Goal: Book appointment/travel/reservation

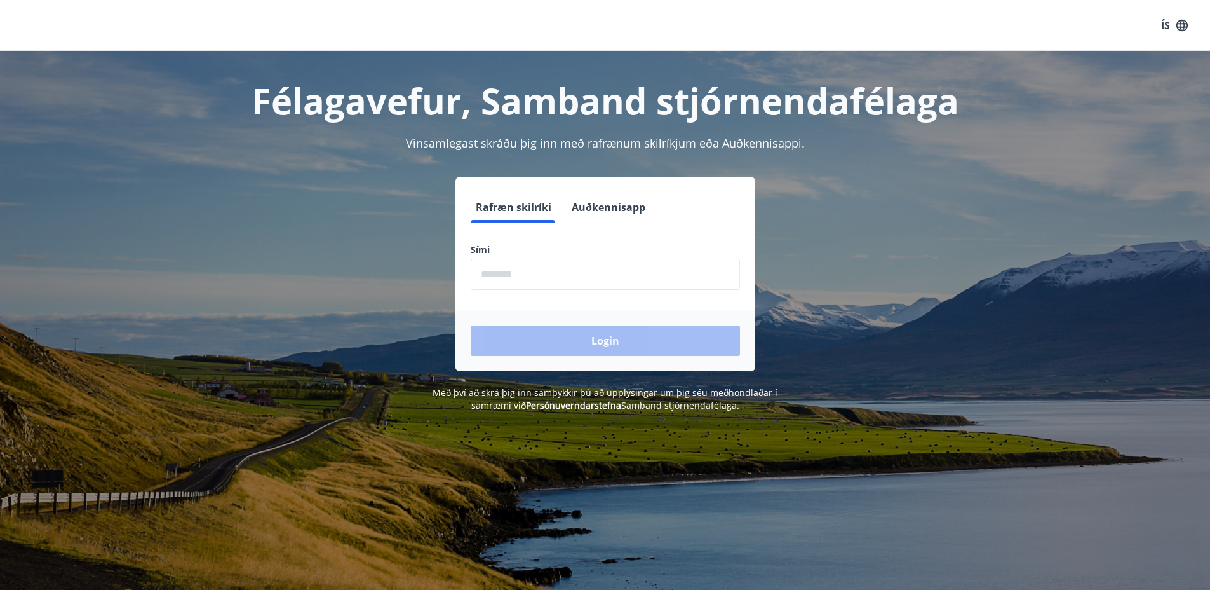
click at [602, 206] on button "Auðkennisapp" at bounding box center [609, 207] width 84 height 30
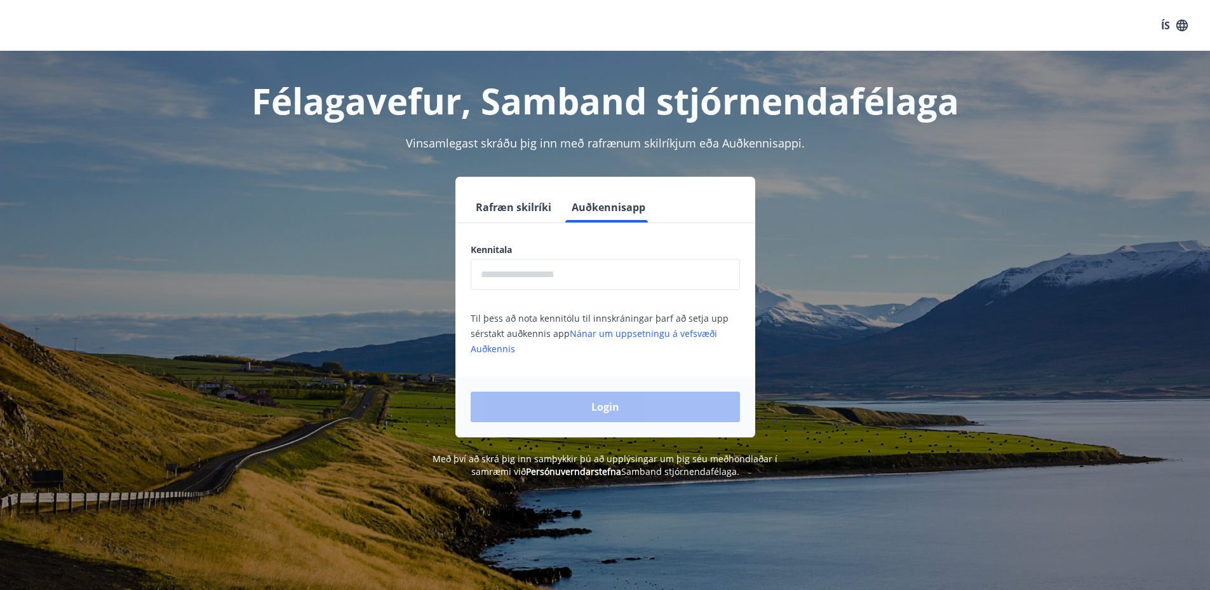
click at [517, 277] on input "text" at bounding box center [605, 274] width 269 height 31
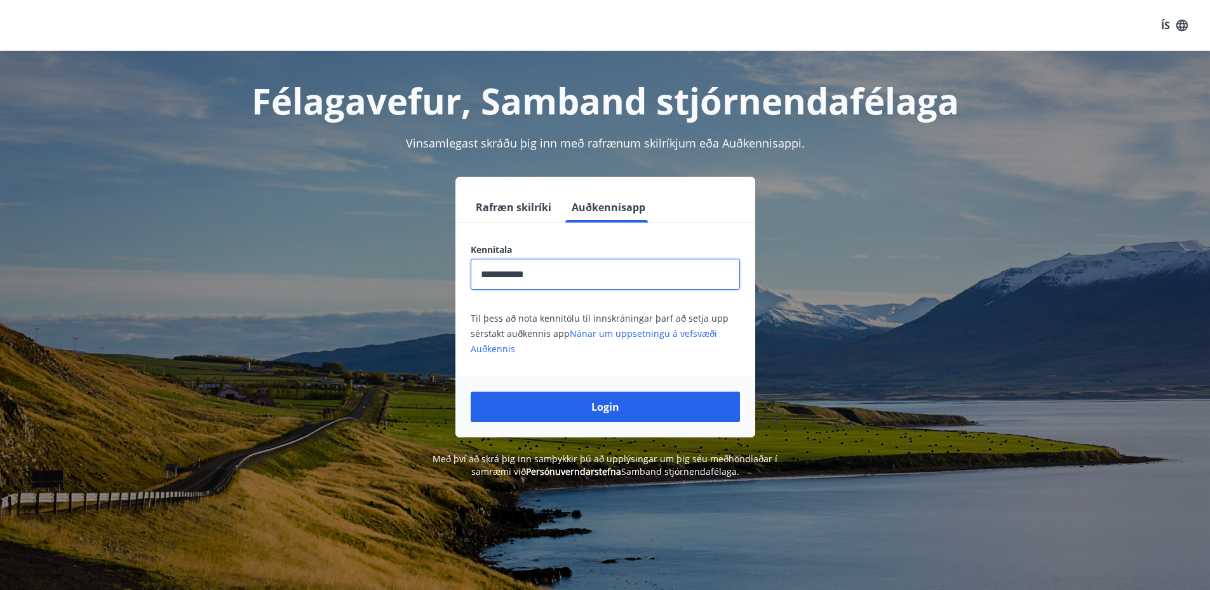
type input "**********"
click at [471, 391] on button "Login" at bounding box center [605, 406] width 269 height 30
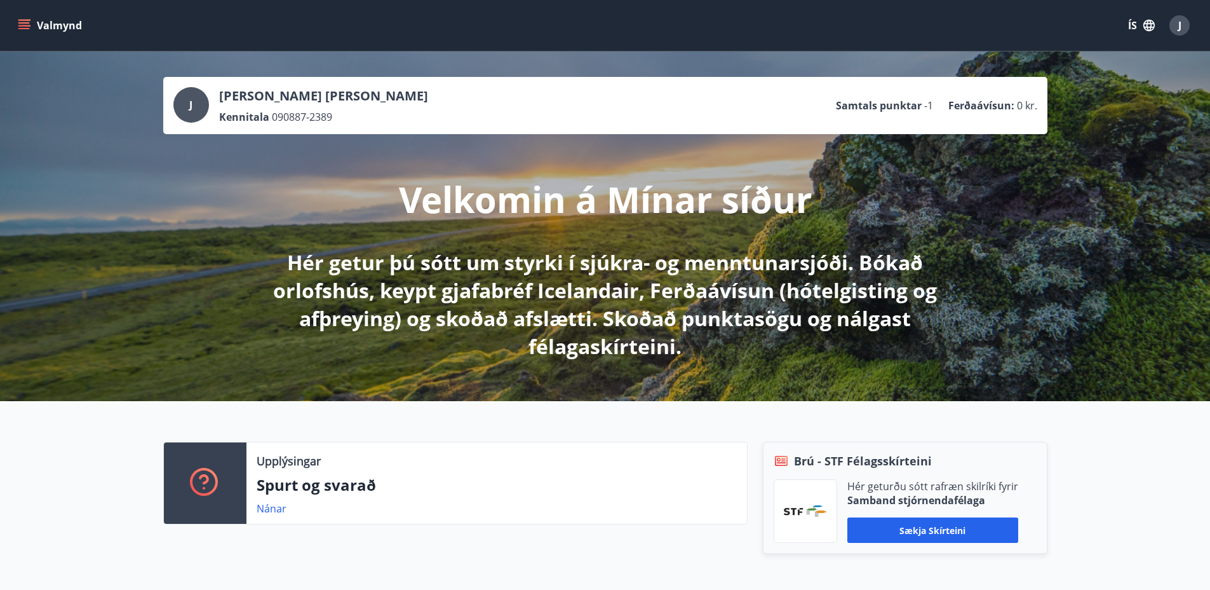
click at [24, 21] on icon "menu" at bounding box center [24, 25] width 13 height 13
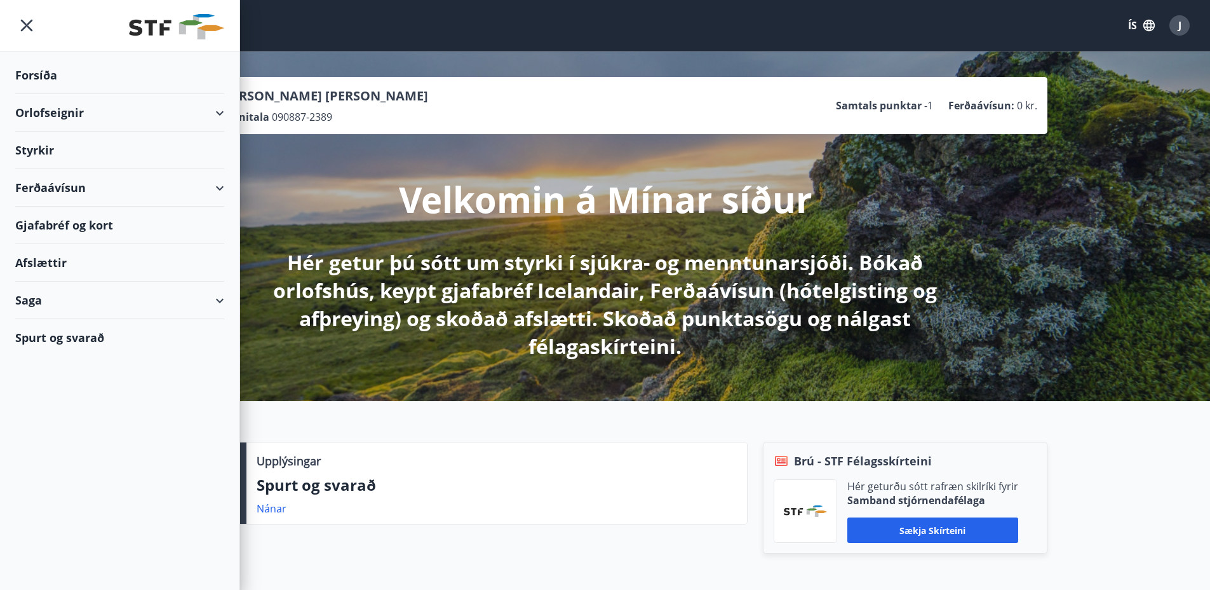
click at [216, 115] on div "Orlofseignir" at bounding box center [119, 112] width 209 height 37
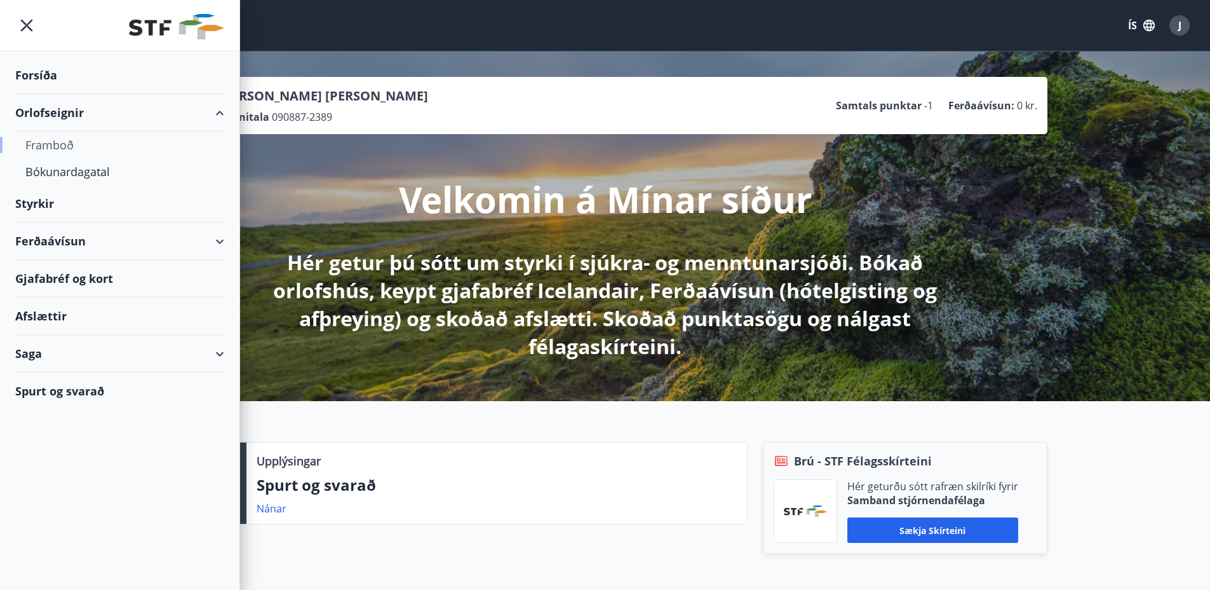
click at [53, 149] on div "Framboð" at bounding box center [119, 144] width 189 height 27
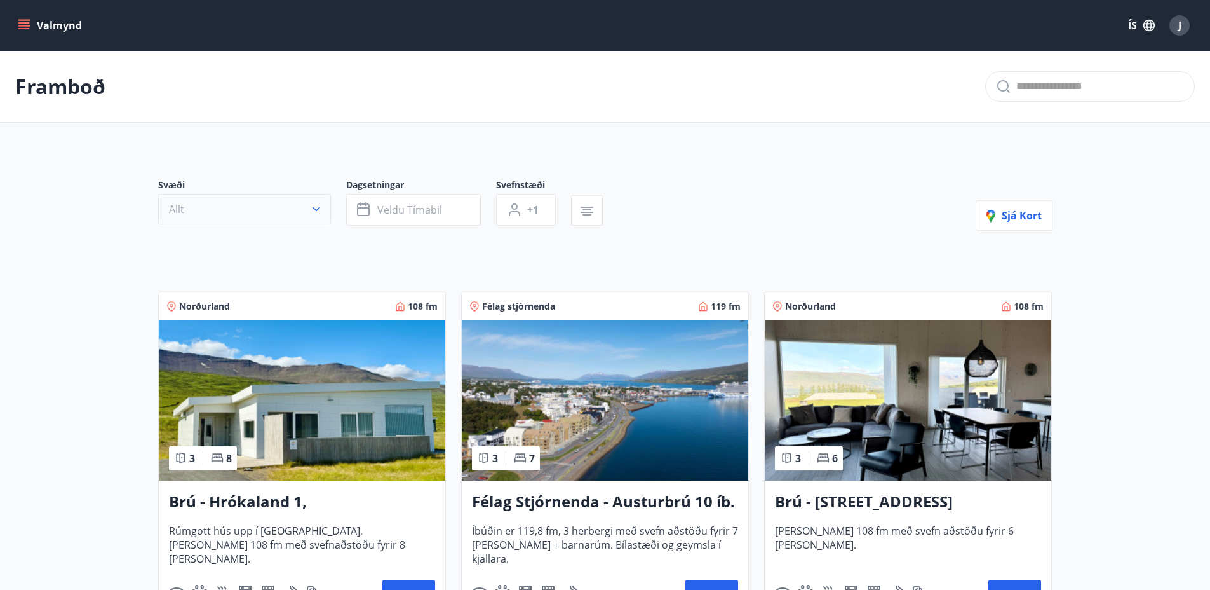
click at [203, 199] on button "Allt" at bounding box center [244, 209] width 173 height 30
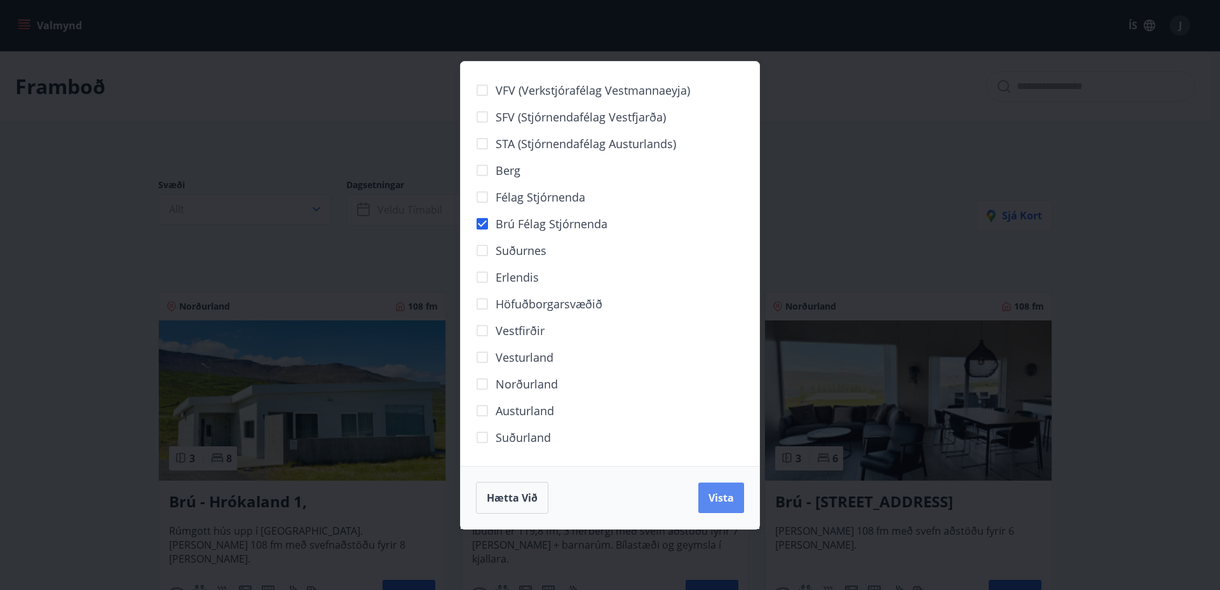
click at [726, 498] on span "Vista" at bounding box center [720, 497] width 25 height 14
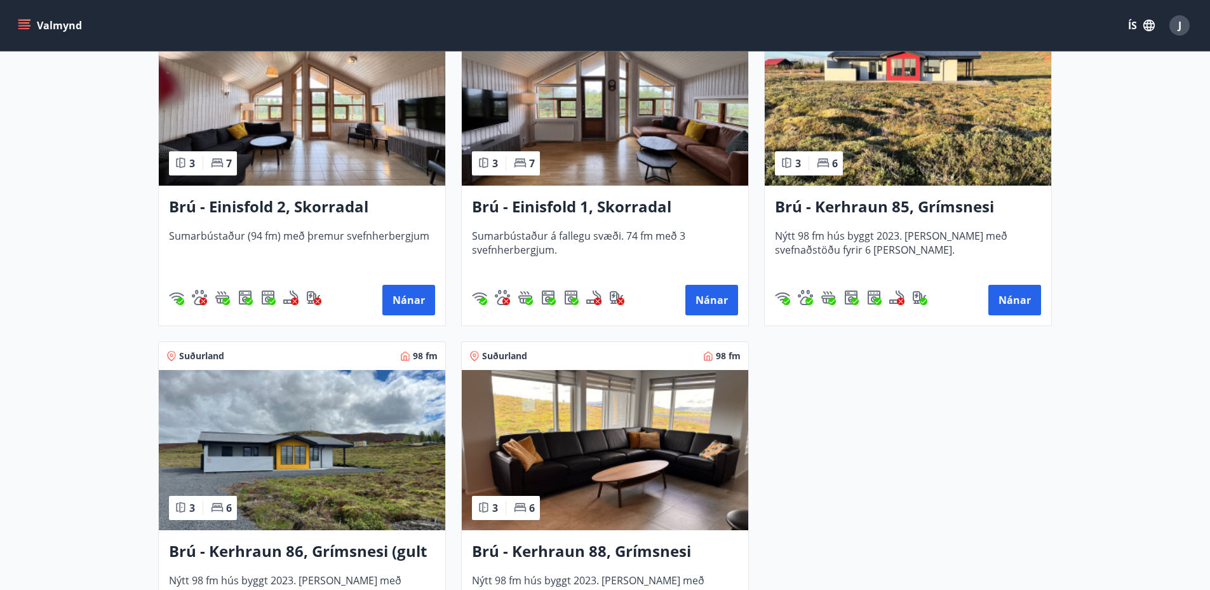
scroll to position [739, 0]
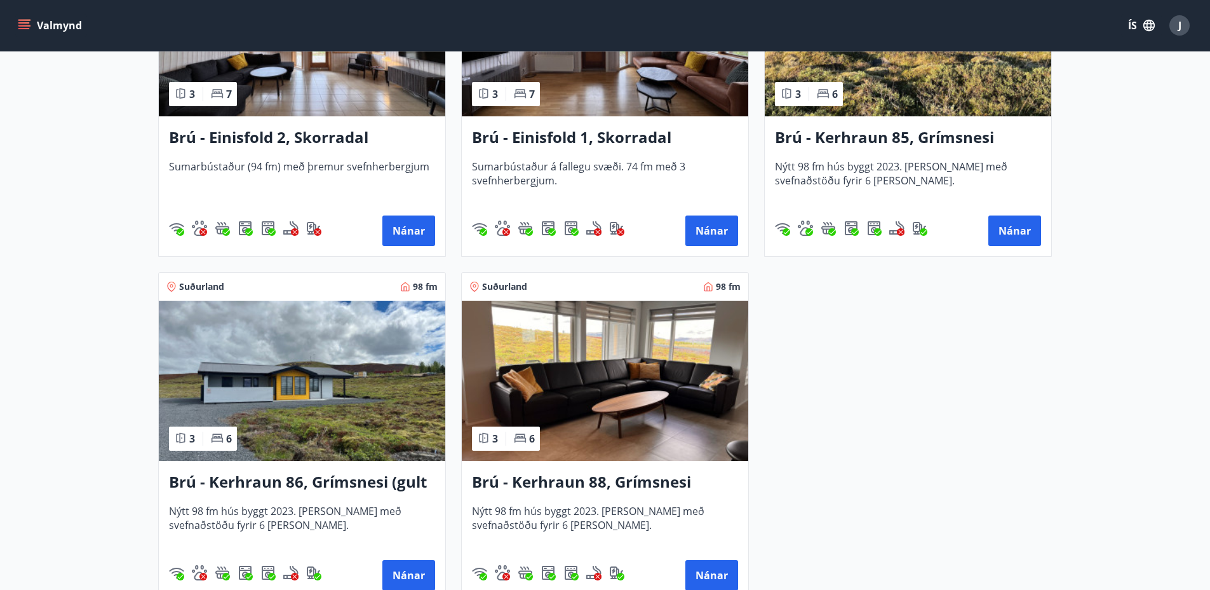
click at [664, 358] on img at bounding box center [605, 380] width 286 height 160
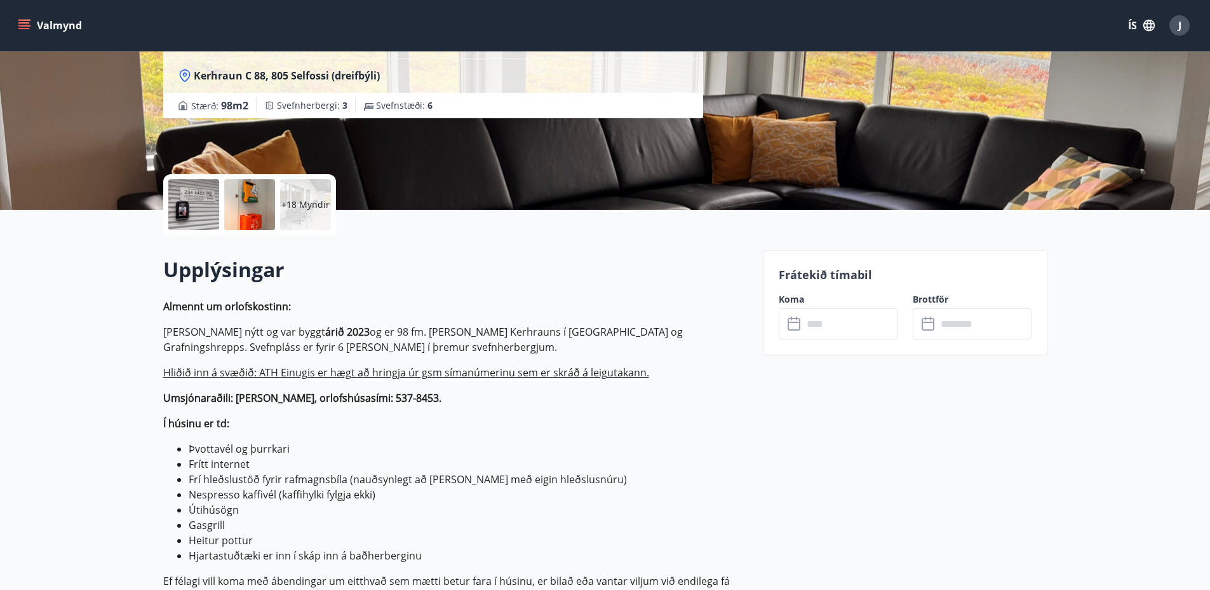
scroll to position [226, 0]
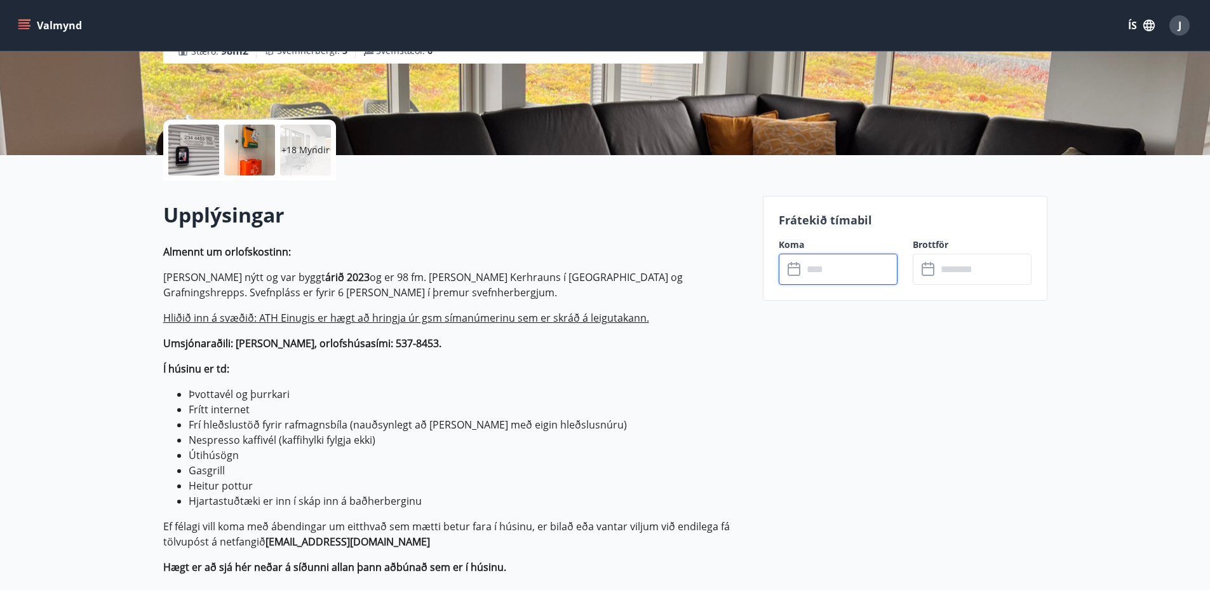
click at [849, 276] on input "text" at bounding box center [850, 268] width 95 height 31
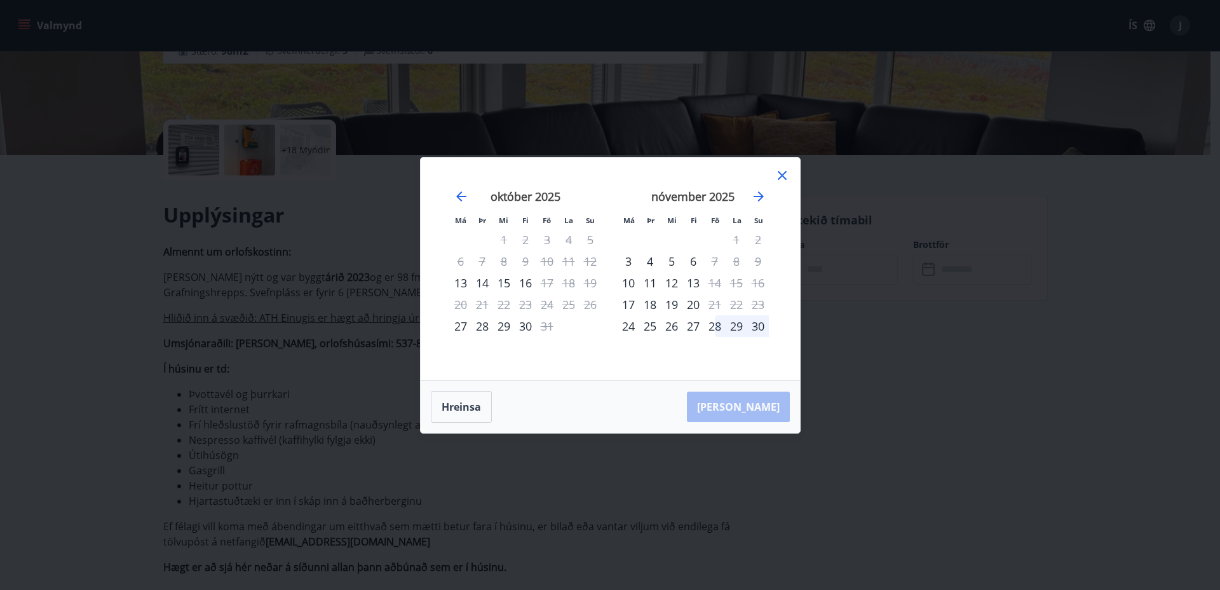
click at [782, 175] on icon at bounding box center [782, 175] width 9 height 9
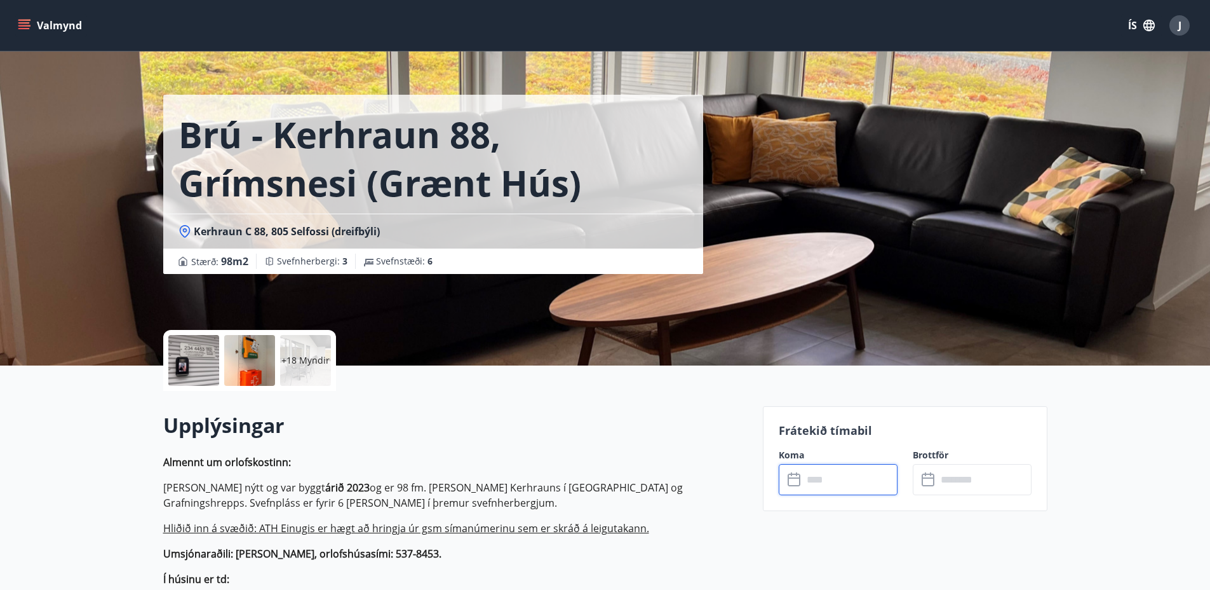
scroll to position [0, 0]
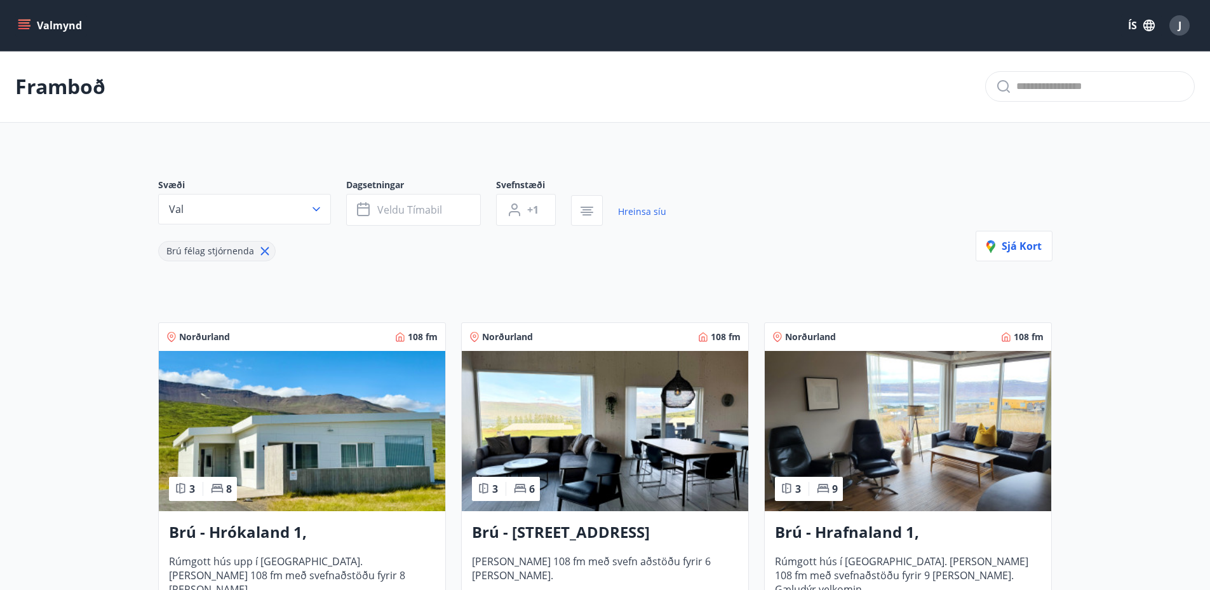
click at [24, 21] on icon "menu" at bounding box center [24, 25] width 13 height 13
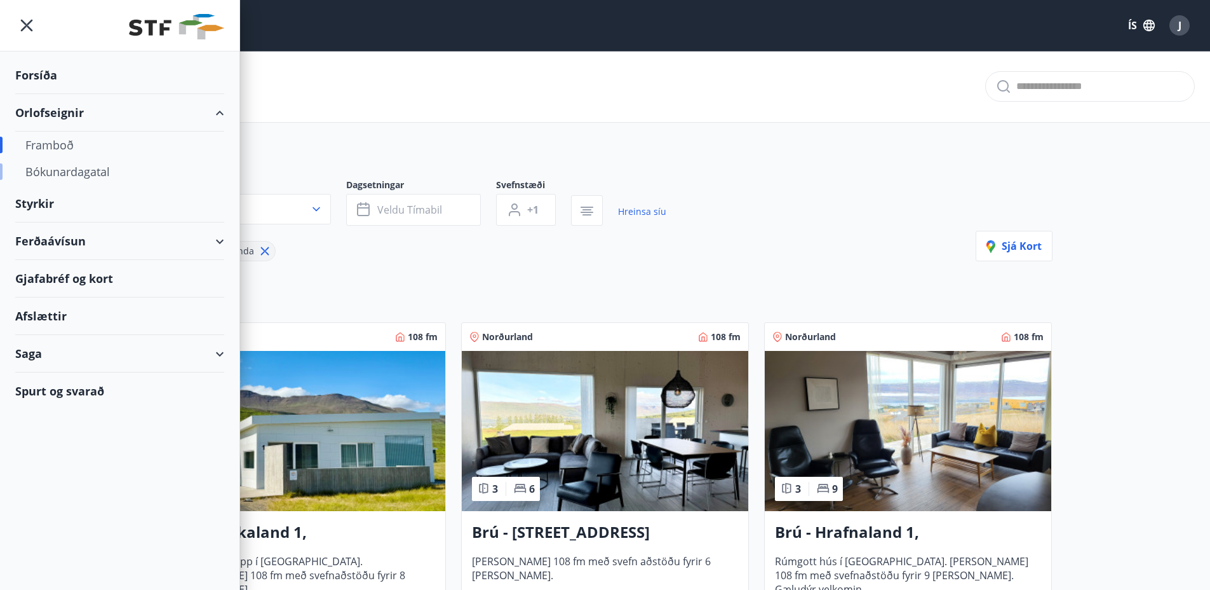
click at [60, 175] on div "Bókunardagatal" at bounding box center [119, 171] width 189 height 27
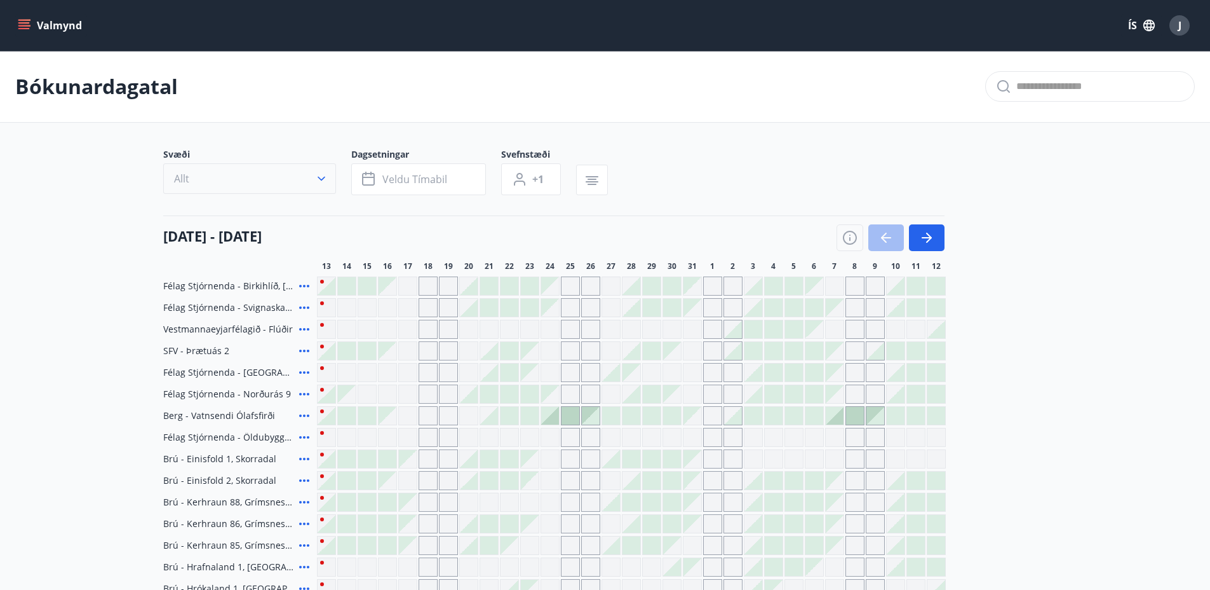
click at [258, 177] on button "Allt" at bounding box center [249, 178] width 173 height 30
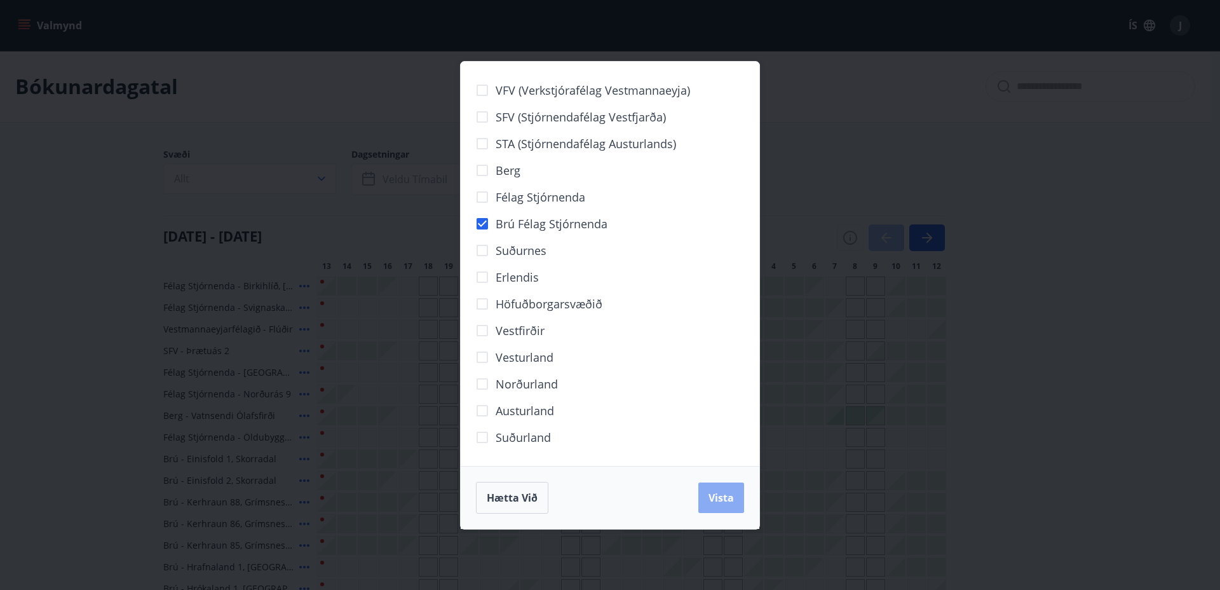
click at [711, 496] on span "Vista" at bounding box center [720, 497] width 25 height 14
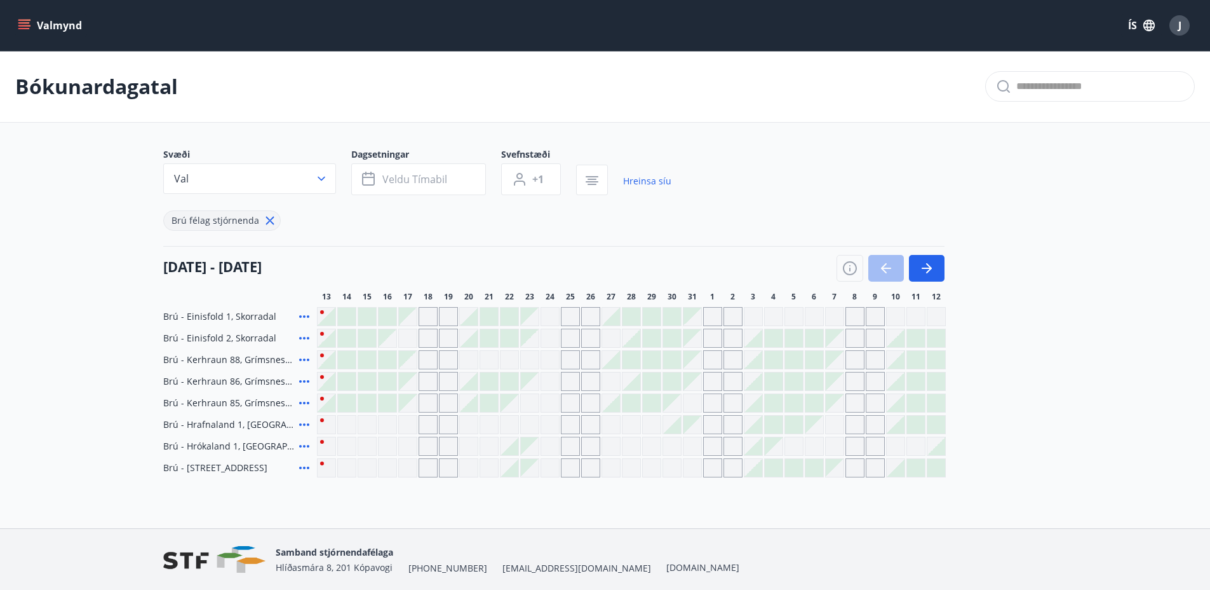
click at [839, 470] on div "Gráir dagar eru ekki bókanlegir" at bounding box center [835, 468] width 18 height 18
click at [855, 468] on div "Gráir dagar eru ekki bókanlegir" at bounding box center [855, 467] width 19 height 19
click at [839, 318] on div "Gráir dagar eru ekki bókanlegir" at bounding box center [834, 316] width 19 height 19
click at [834, 342] on div "Gráir dagar eru ekki bókanlegir" at bounding box center [835, 338] width 18 height 18
click at [828, 334] on div "Gráir dagar eru ekki bókanlegir" at bounding box center [835, 338] width 18 height 18
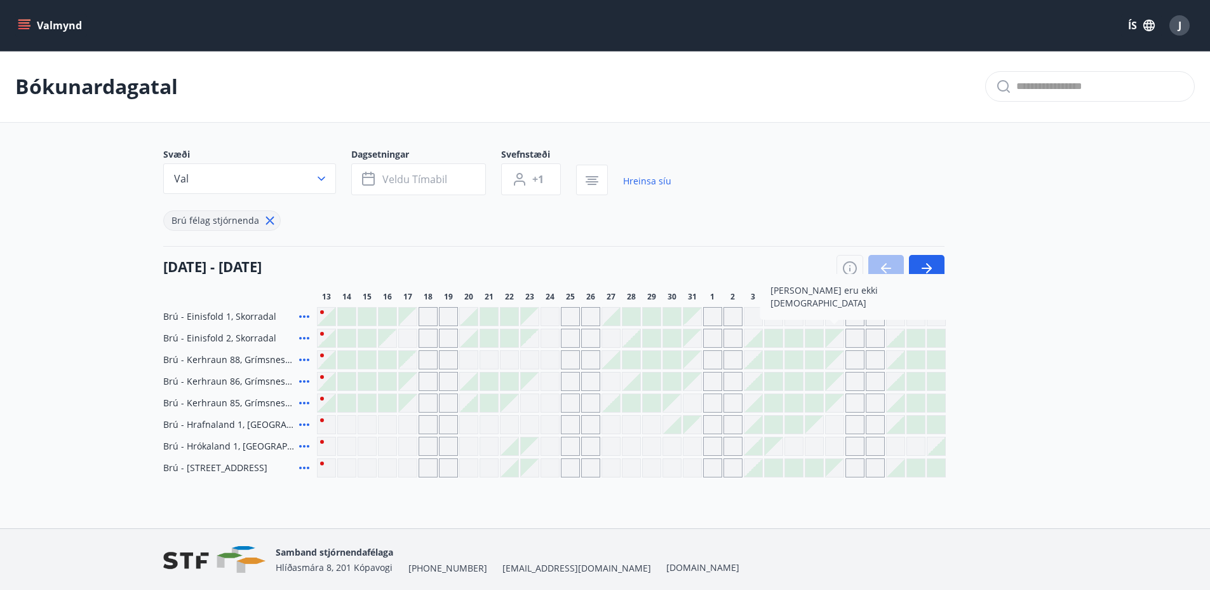
click at [818, 337] on div at bounding box center [814, 338] width 18 height 18
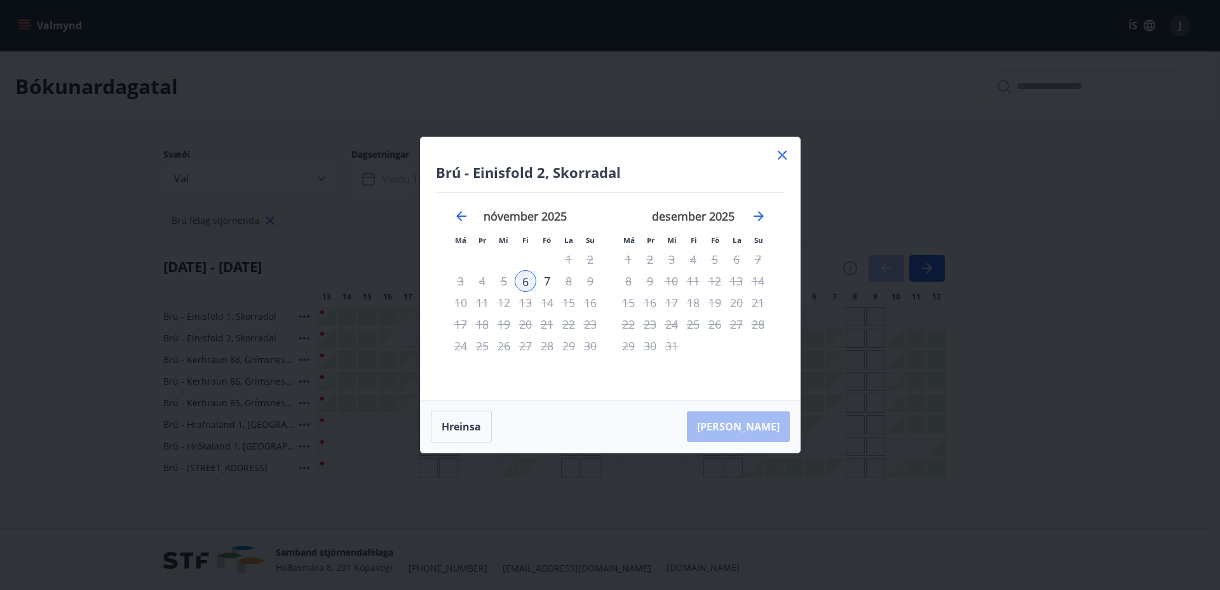
click at [783, 156] on icon at bounding box center [782, 155] width 9 height 9
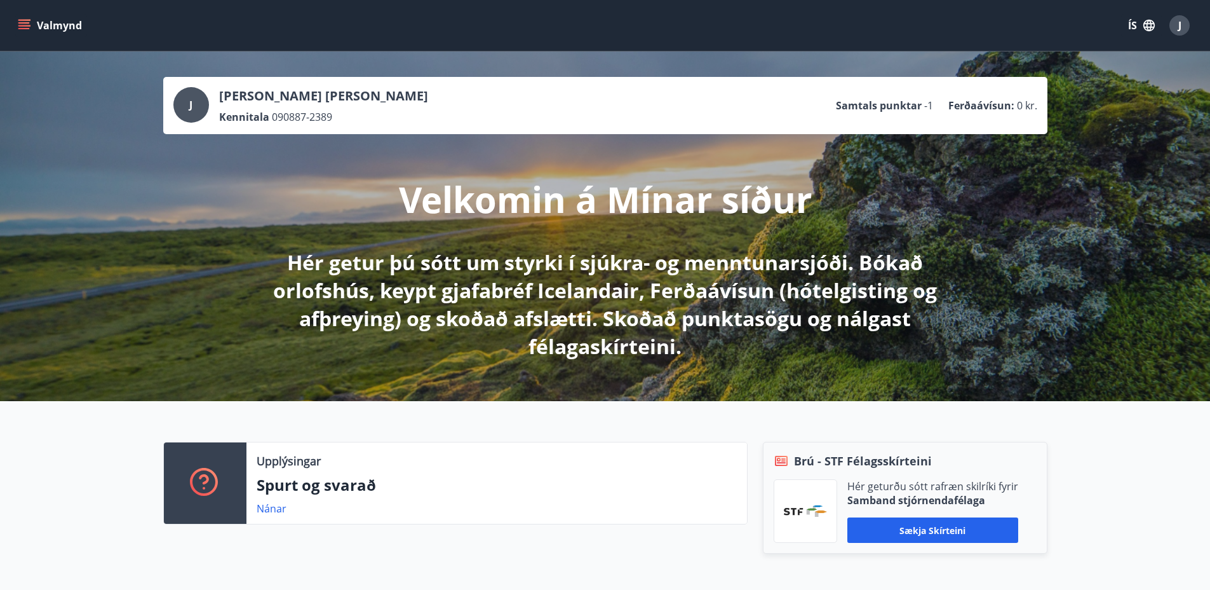
click at [30, 25] on icon "menu" at bounding box center [25, 25] width 14 height 1
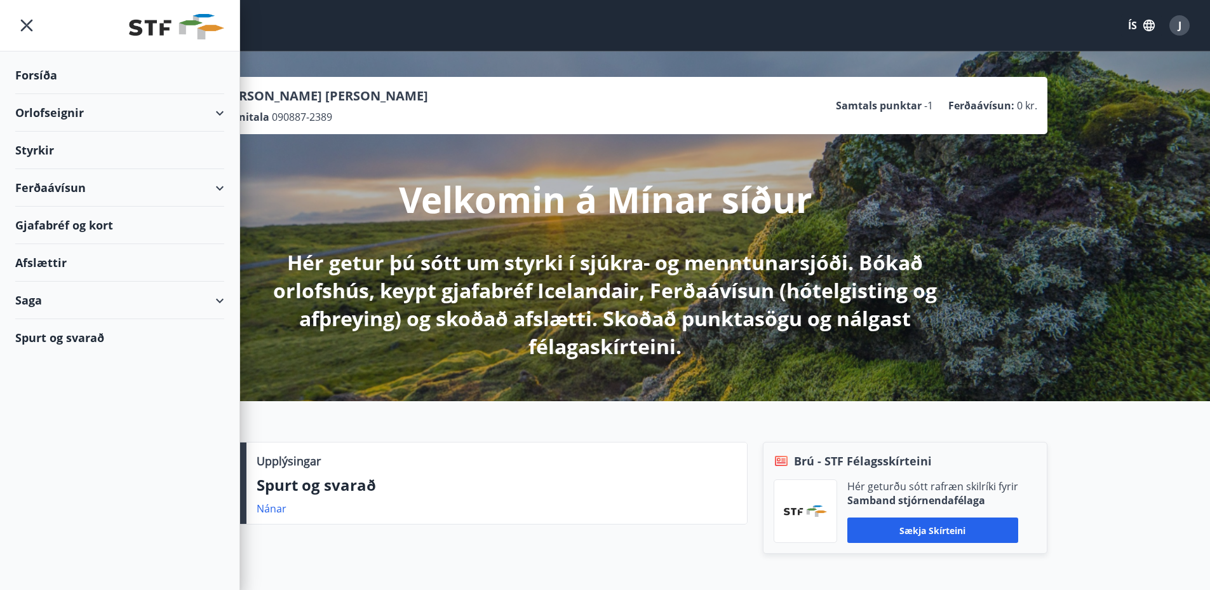
click at [220, 115] on div "Orlofseignir" at bounding box center [119, 112] width 209 height 37
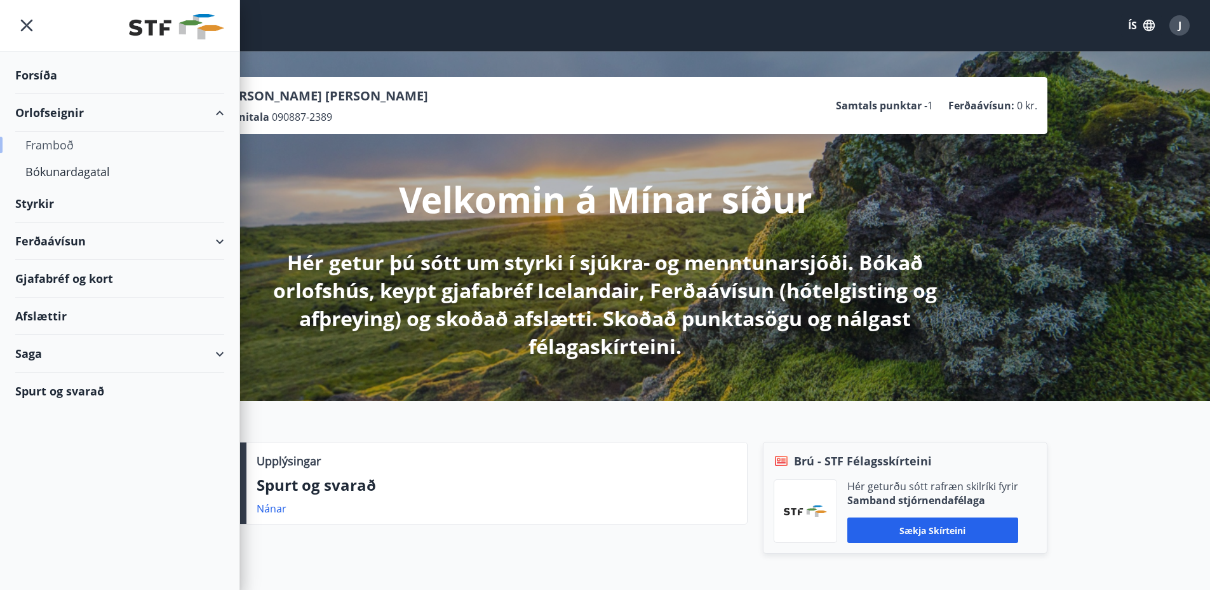
click at [46, 144] on div "Framboð" at bounding box center [119, 144] width 189 height 27
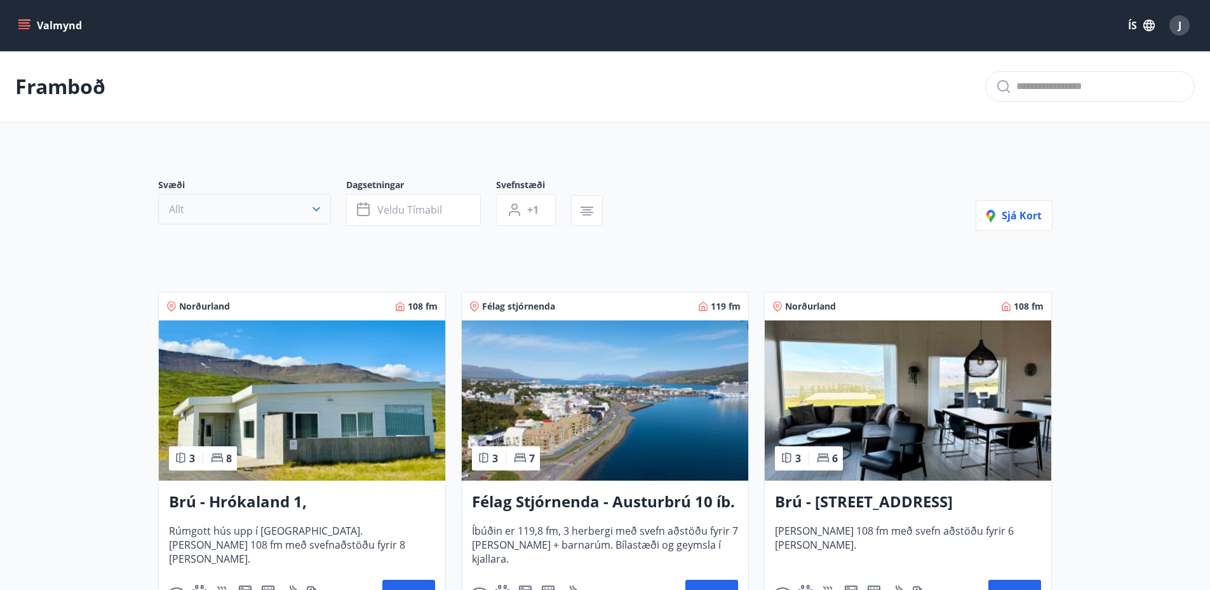
click at [252, 205] on button "Allt" at bounding box center [244, 209] width 173 height 30
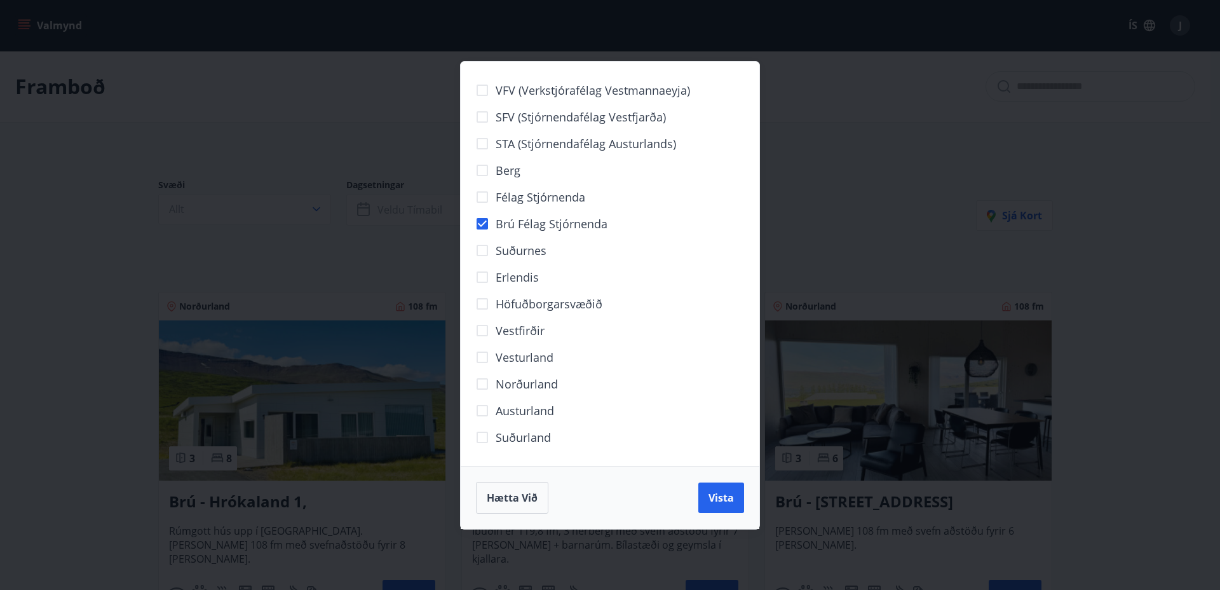
click at [713, 490] on span "Vista" at bounding box center [720, 497] width 25 height 14
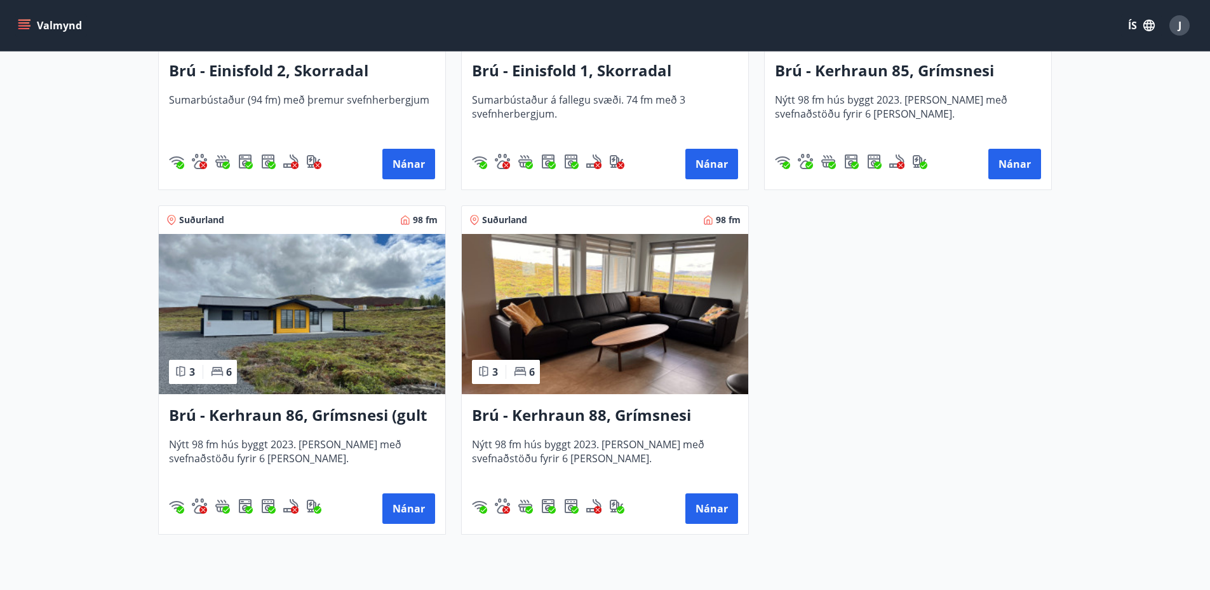
scroll to position [812, 0]
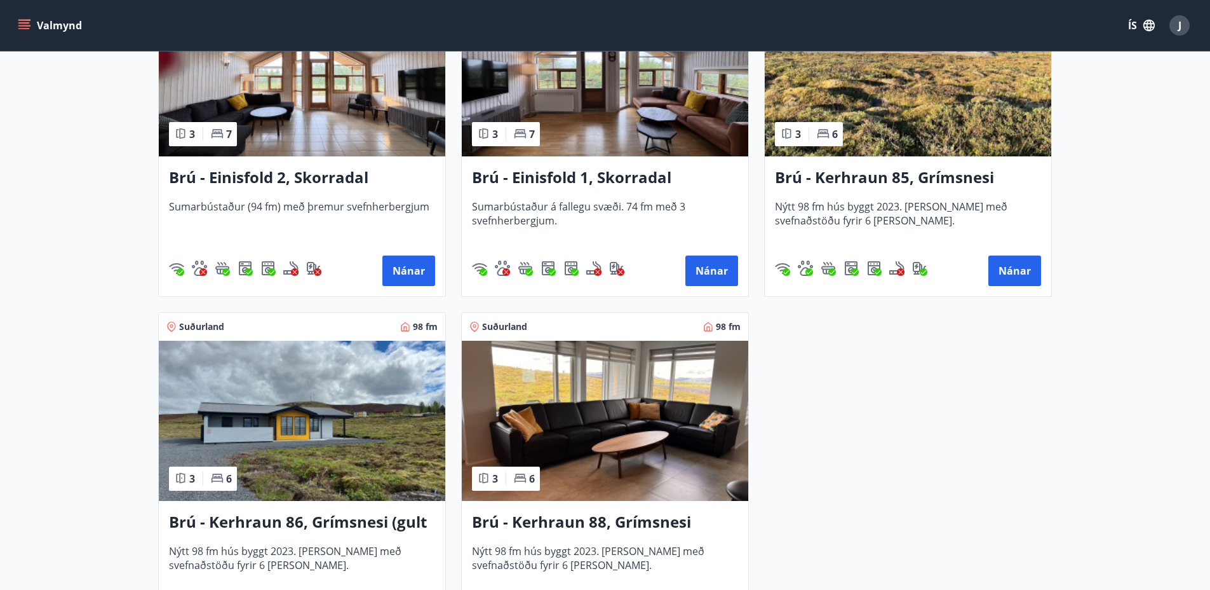
click at [928, 131] on img at bounding box center [908, 76] width 286 height 160
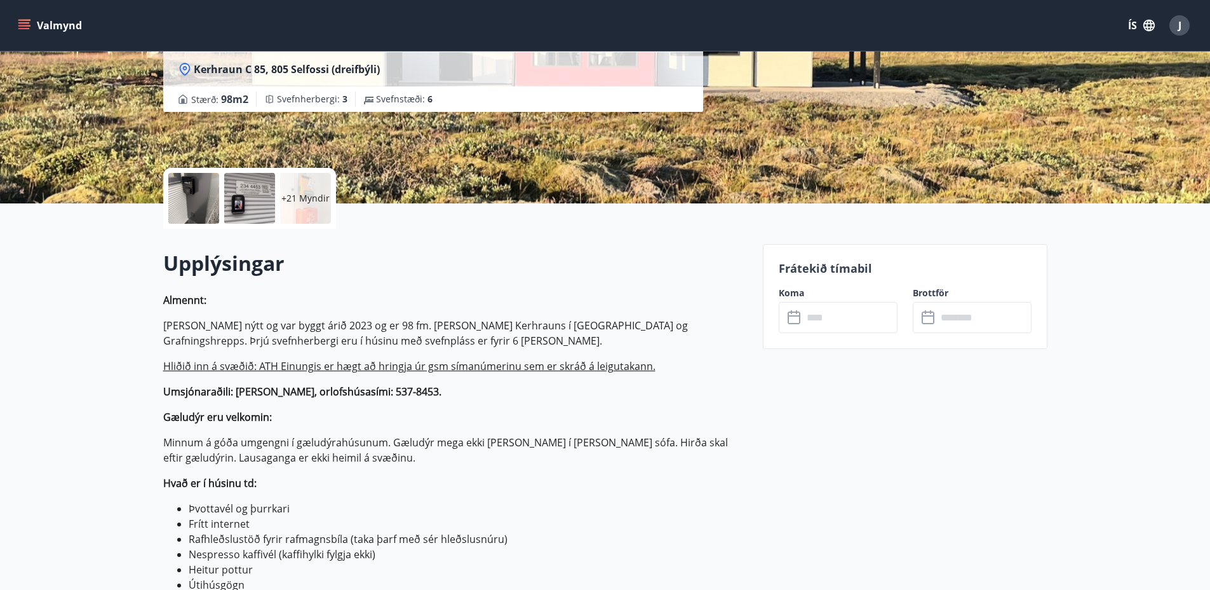
scroll to position [282, 0]
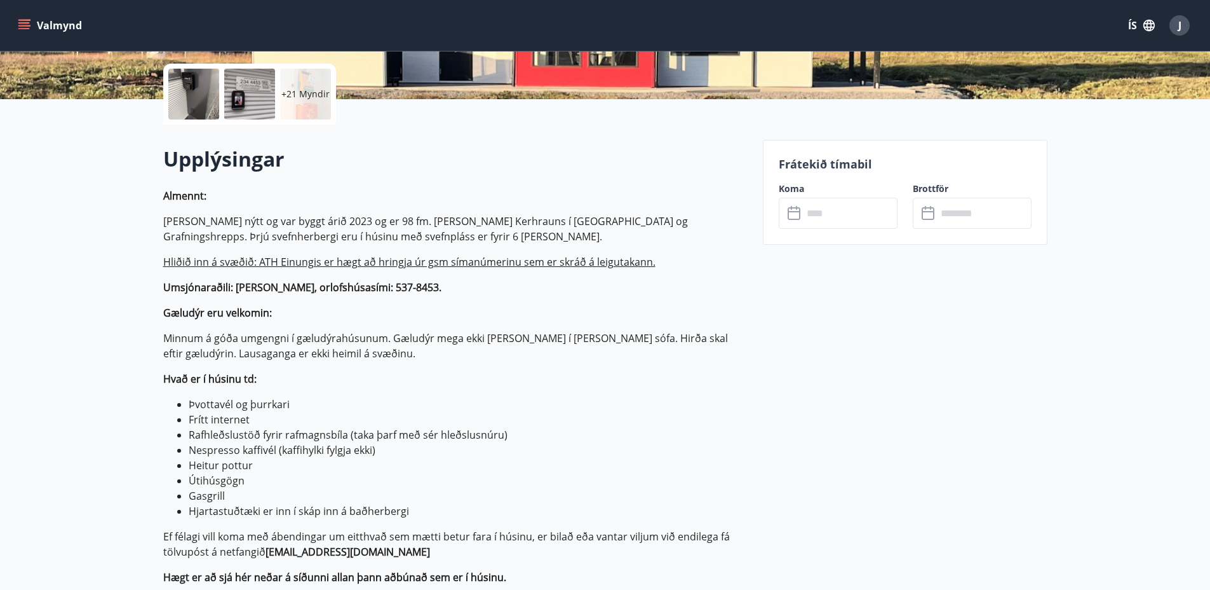
click at [832, 207] on input "text" at bounding box center [850, 213] width 95 height 31
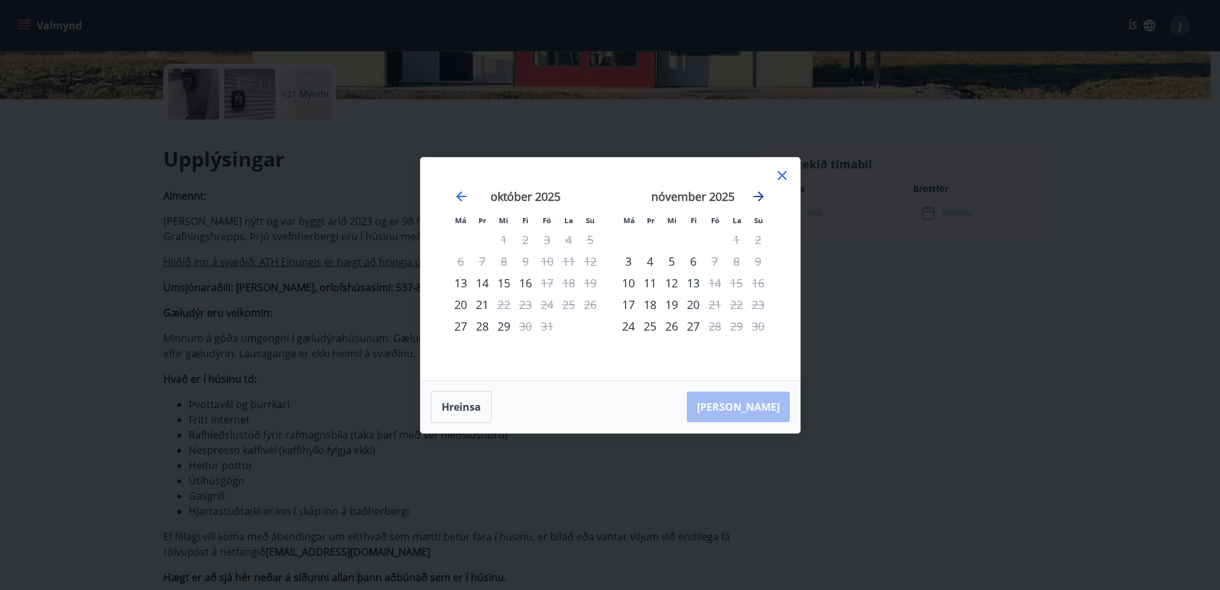
click at [762, 194] on icon "Move forward to switch to the next month." at bounding box center [758, 196] width 15 height 15
click at [758, 196] on icon "Move forward to switch to the next month." at bounding box center [758, 196] width 10 height 10
click at [756, 200] on icon "Move forward to switch to the next month." at bounding box center [758, 196] width 15 height 15
click at [463, 194] on icon "Move backward to switch to the previous month." at bounding box center [461, 196] width 15 height 15
click at [781, 178] on icon at bounding box center [781, 175] width 15 height 15
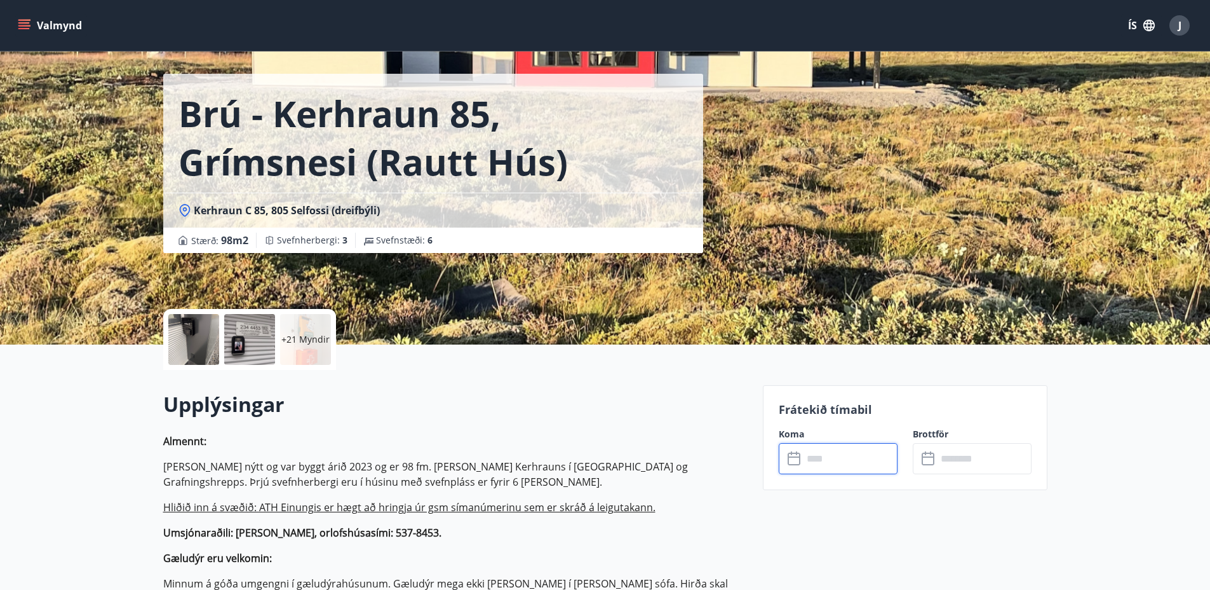
scroll to position [0, 0]
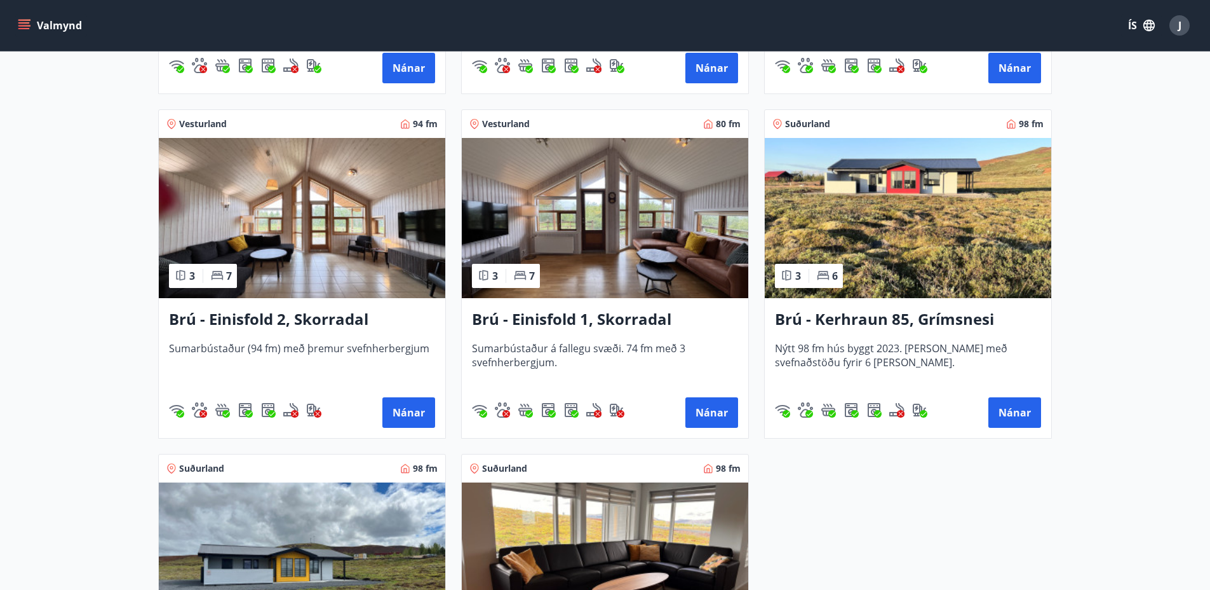
scroll to position [744, 0]
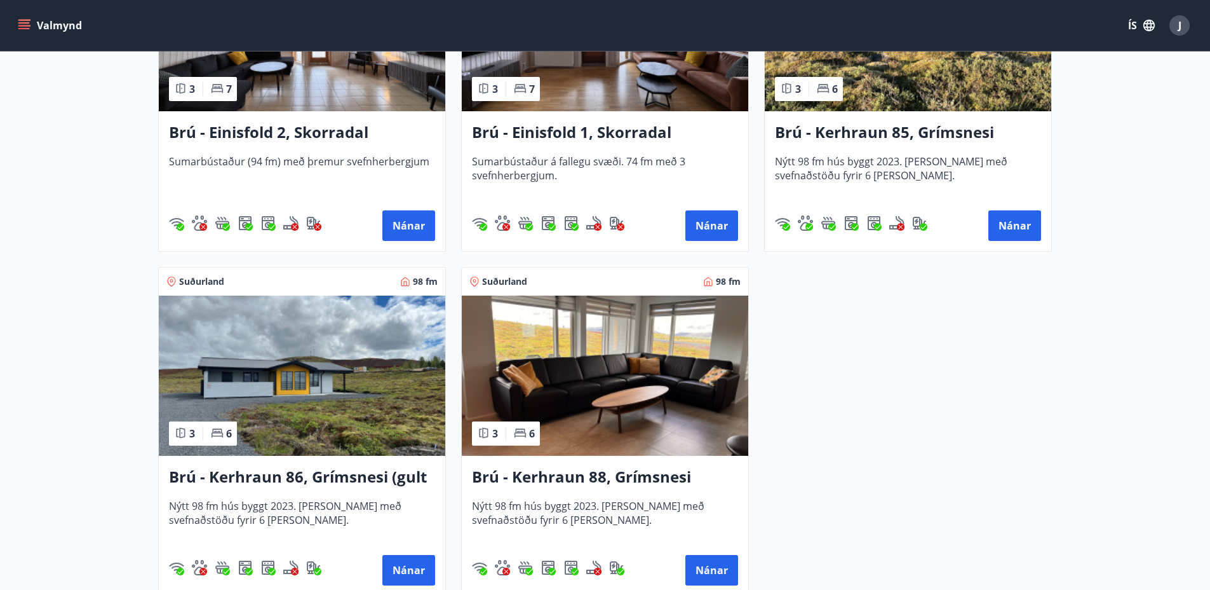
click at [298, 372] on img at bounding box center [302, 375] width 286 height 160
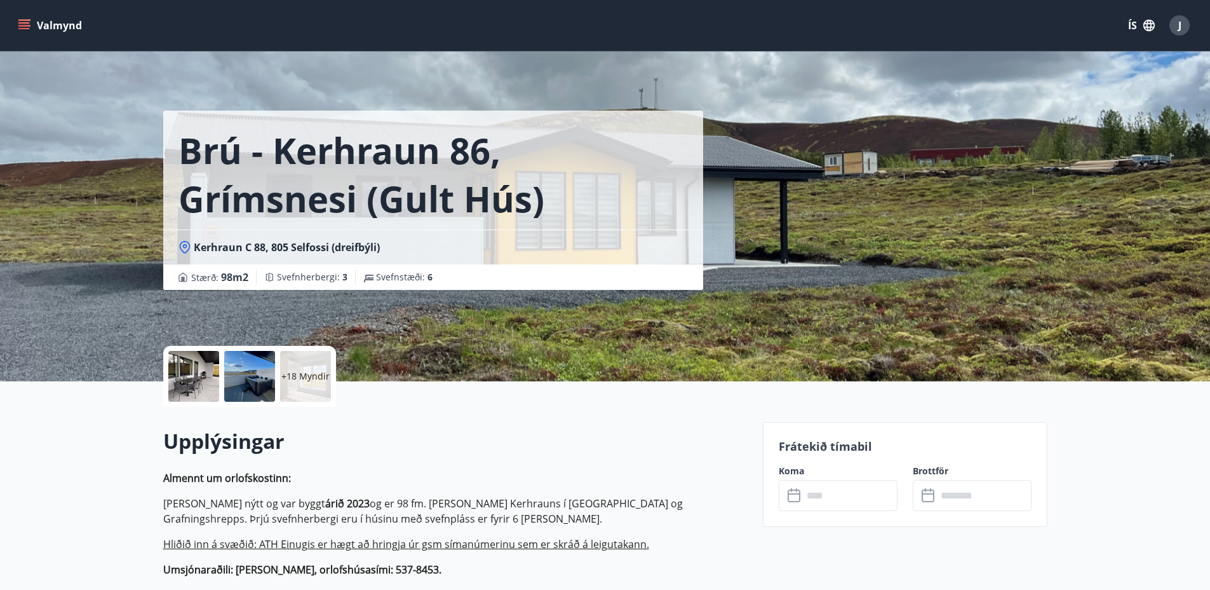
click at [853, 504] on input "text" at bounding box center [850, 495] width 95 height 31
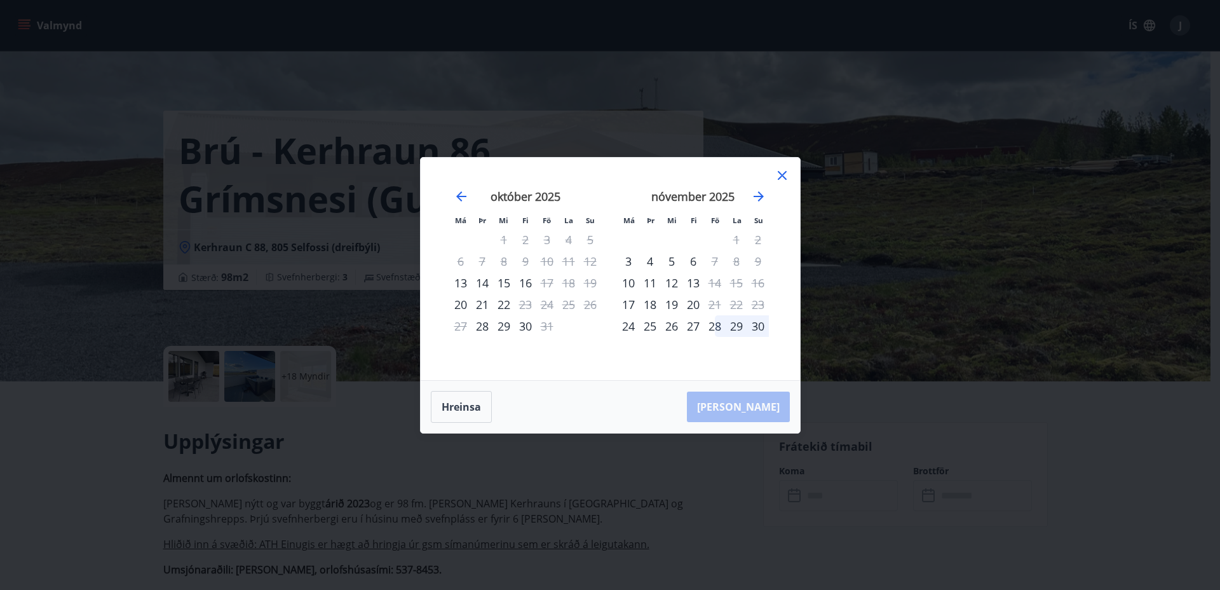
click at [781, 178] on icon at bounding box center [781, 175] width 15 height 15
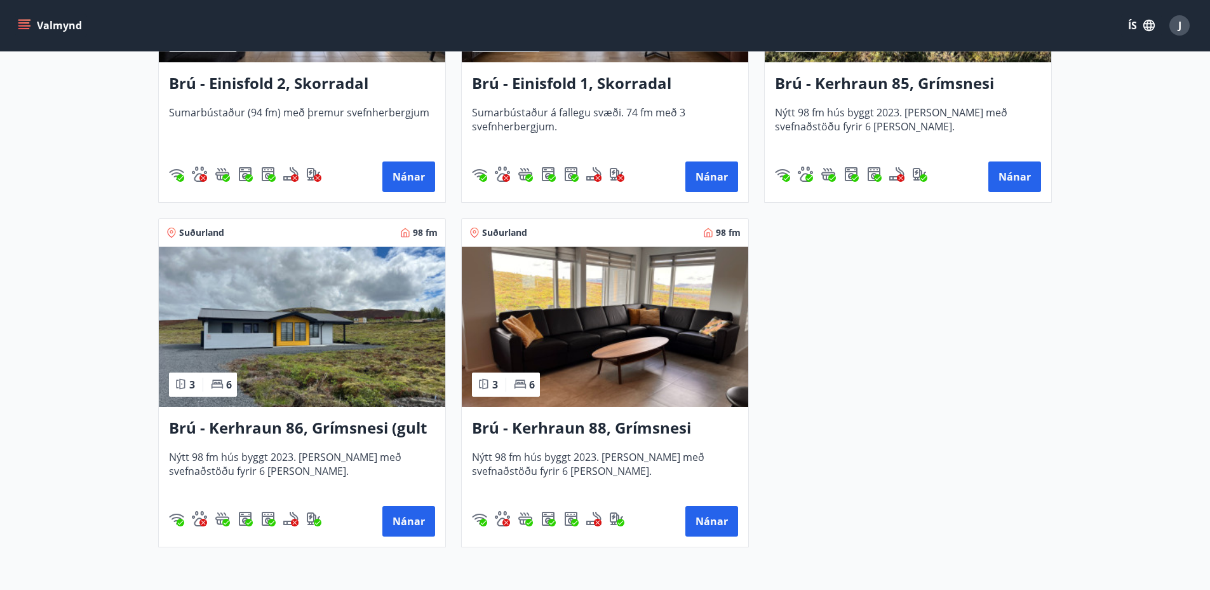
scroll to position [876, 0]
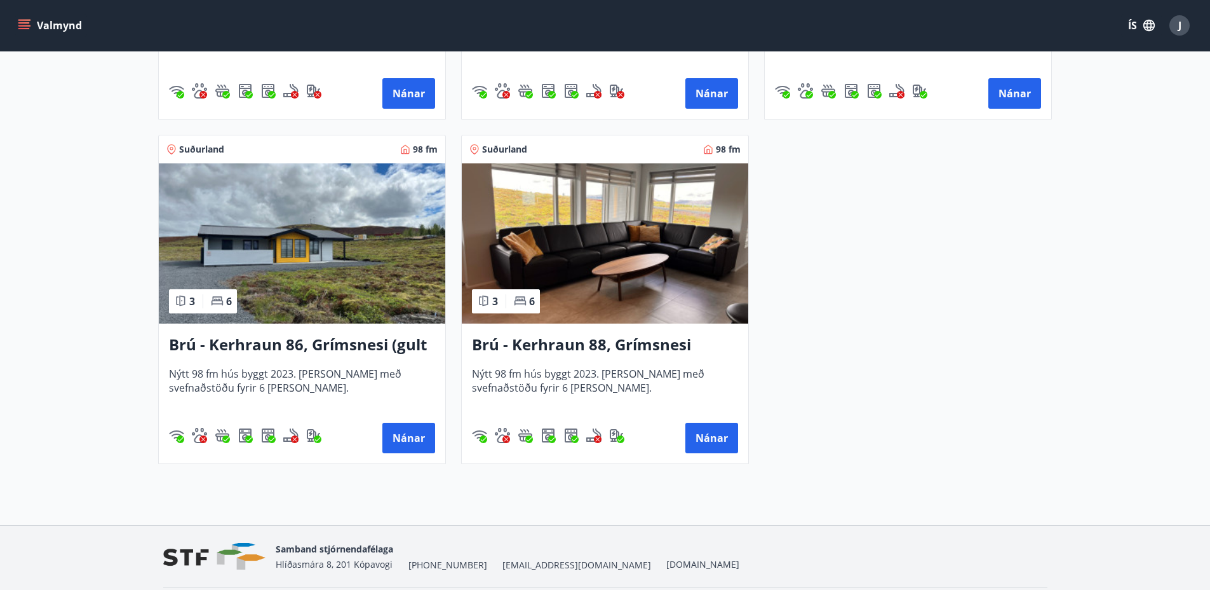
click at [584, 249] on img at bounding box center [605, 243] width 286 height 160
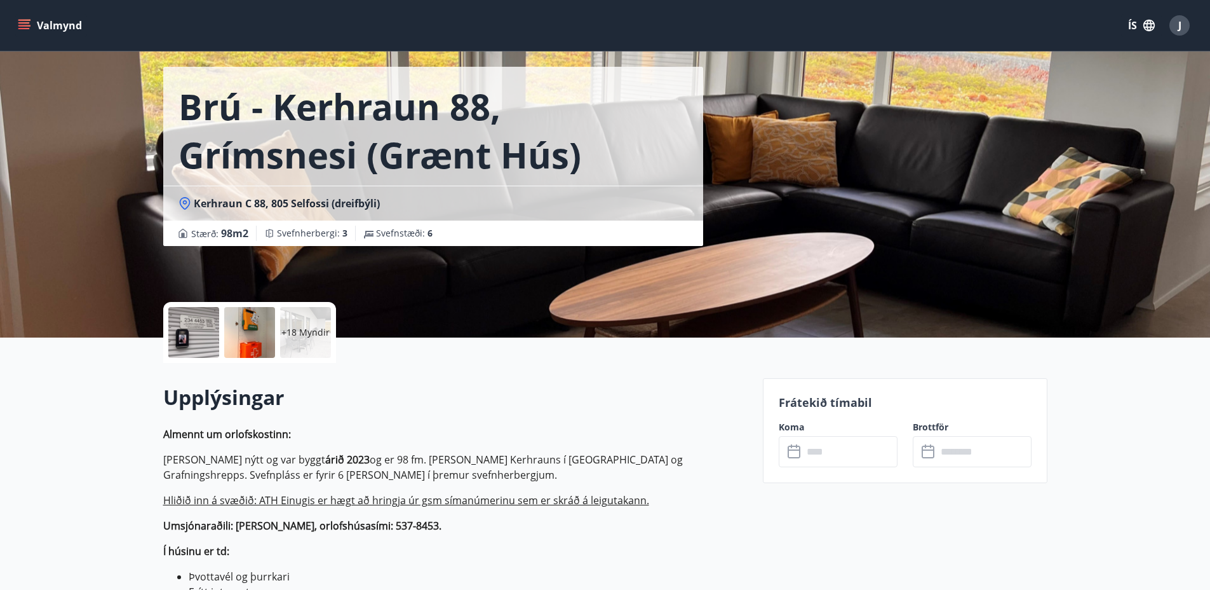
scroll to position [191, 0]
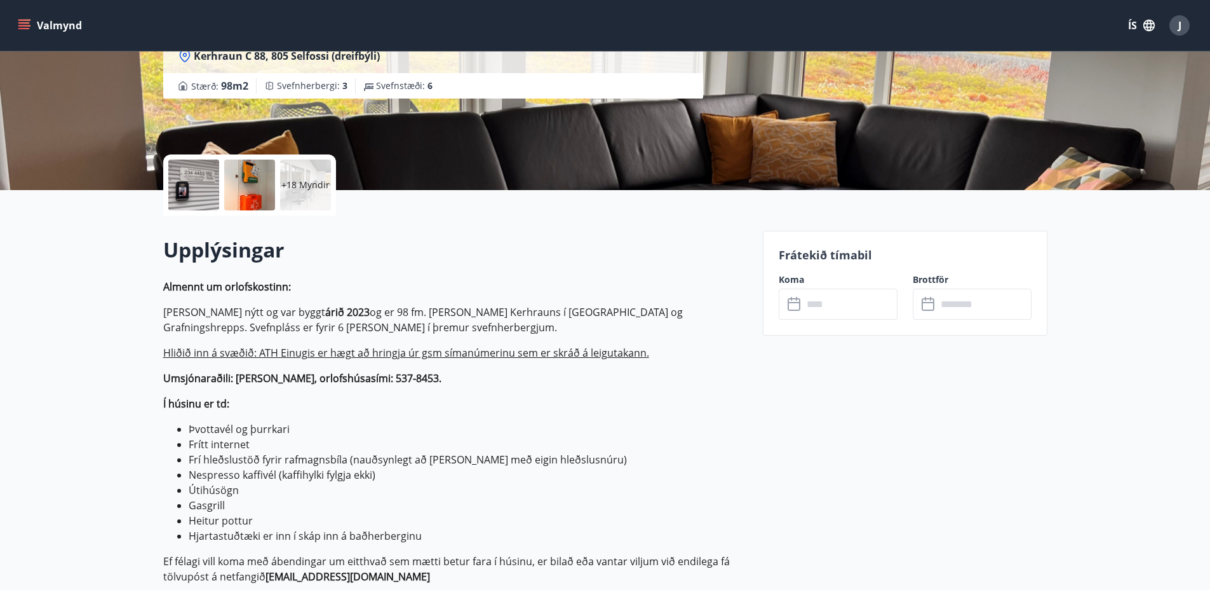
click at [853, 307] on input "text" at bounding box center [850, 303] width 95 height 31
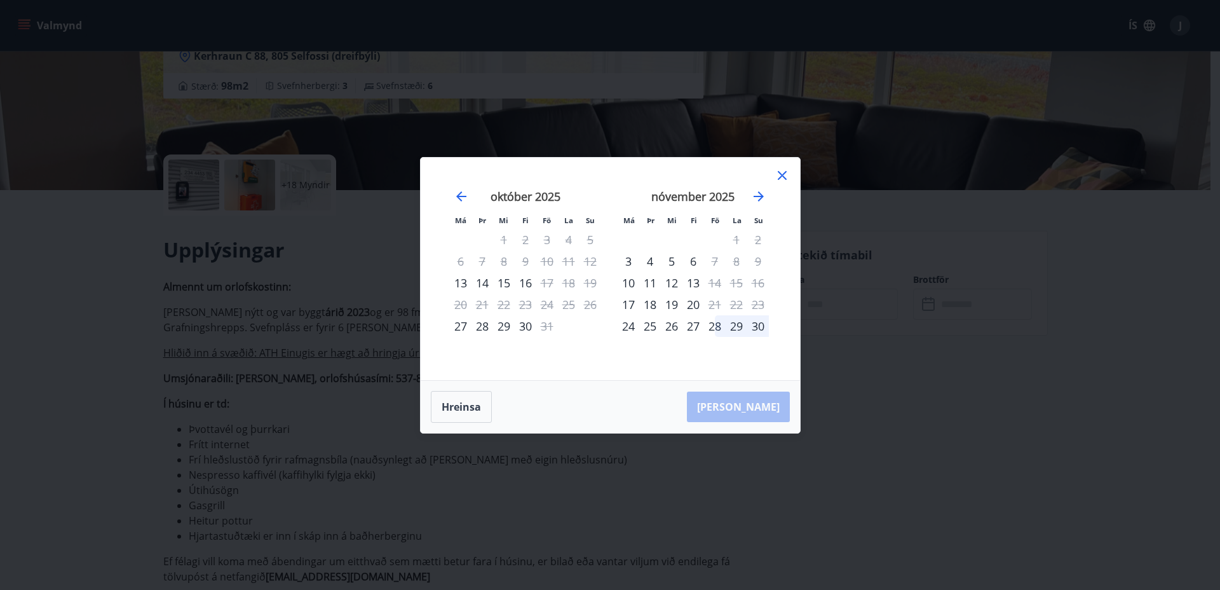
click at [783, 175] on icon at bounding box center [781, 175] width 15 height 15
